Goal: Navigation & Orientation: Find specific page/section

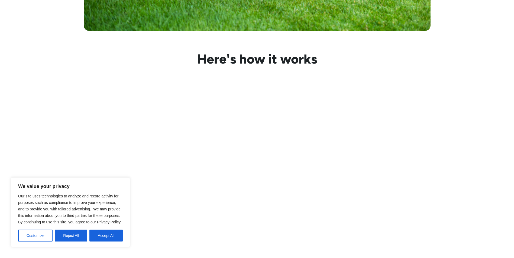
scroll to position [1870, 0]
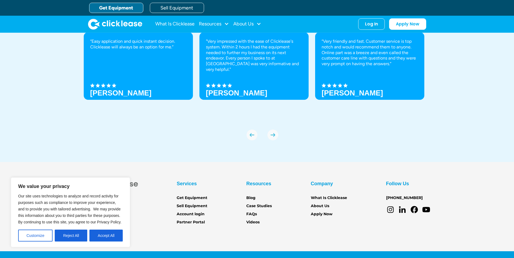
click at [339, 162] on section "Services Get Equipment Sell Equipment Account login Partner Portal Resources Bl…" at bounding box center [257, 215] width 514 height 107
click at [68, 234] on button "Reject All" at bounding box center [71, 236] width 33 height 12
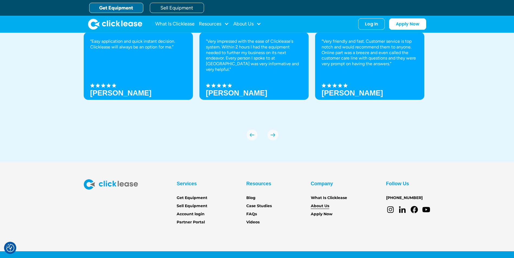
click at [321, 205] on link "About Us" at bounding box center [320, 206] width 18 height 6
